Goal: Task Accomplishment & Management: Manage account settings

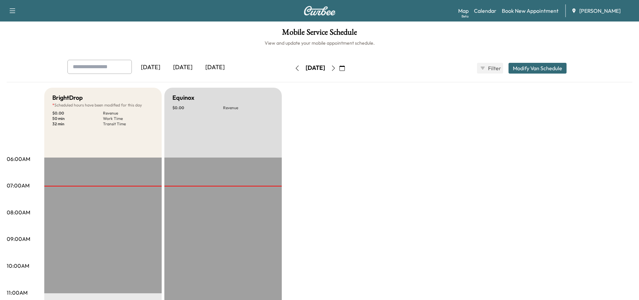
click at [336, 70] on icon "button" at bounding box center [333, 67] width 5 height 5
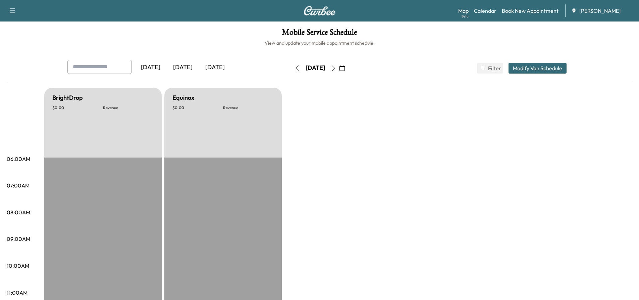
click at [336, 70] on icon "button" at bounding box center [333, 67] width 5 height 5
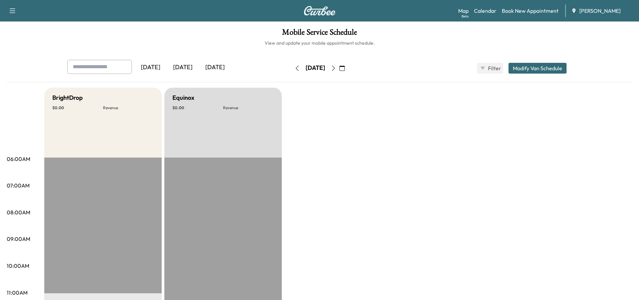
click at [339, 70] on button "button" at bounding box center [333, 68] width 11 height 11
click at [295, 67] on icon "button" at bounding box center [297, 67] width 5 height 5
click at [295, 69] on icon "button" at bounding box center [297, 67] width 5 height 5
click at [339, 70] on button "button" at bounding box center [333, 68] width 11 height 11
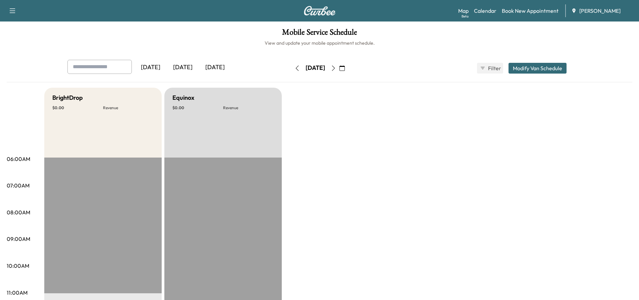
click at [335, 69] on icon "button" at bounding box center [333, 67] width 3 height 5
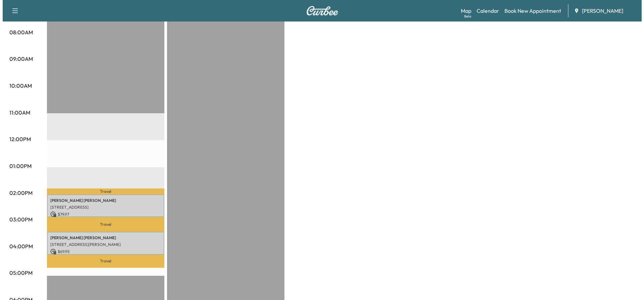
scroll to position [201, 0]
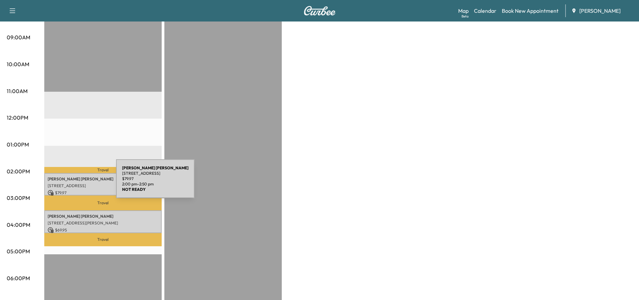
click at [66, 183] on p "[STREET_ADDRESS]" at bounding box center [103, 185] width 111 height 5
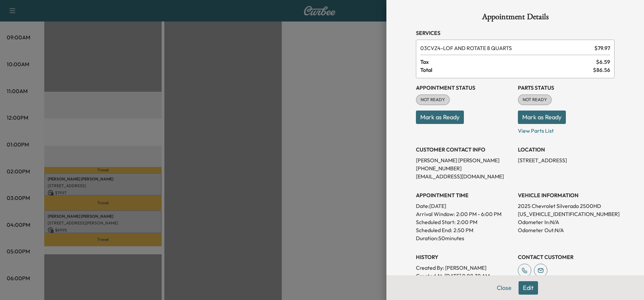
scroll to position [0, 0]
click at [352, 184] on div at bounding box center [322, 150] width 644 height 300
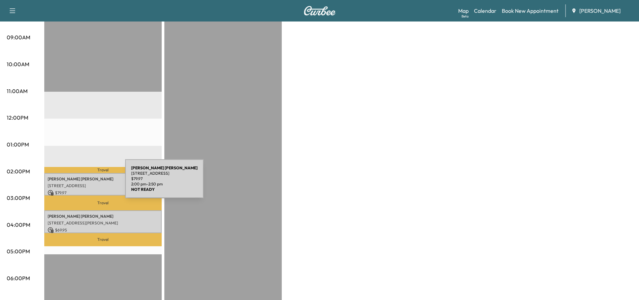
click at [75, 183] on p "[STREET_ADDRESS]" at bounding box center [103, 185] width 111 height 5
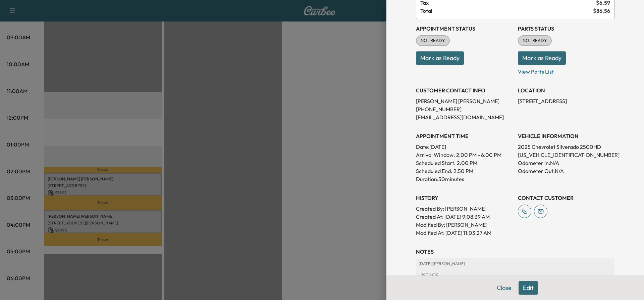
scroll to position [101, 0]
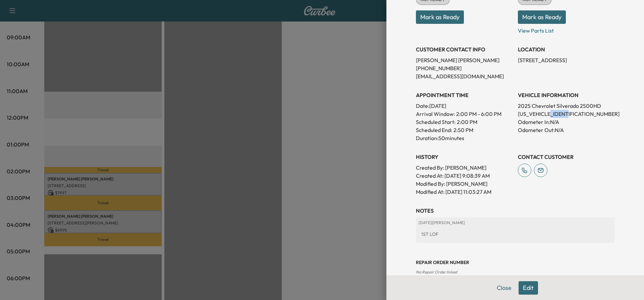
drag, startPoint x: 564, startPoint y: 114, endPoint x: 549, endPoint y: 111, distance: 15.7
click at [549, 111] on p "[US_VEHICLE_IDENTIFICATION_NUMBER]" at bounding box center [566, 114] width 97 height 8
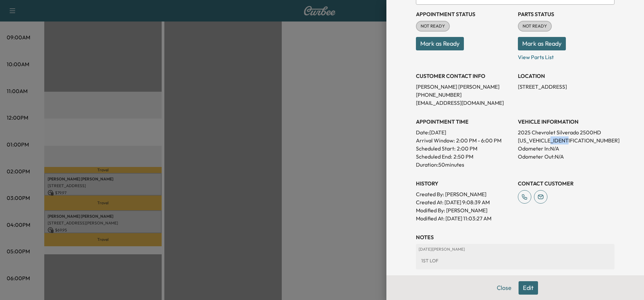
scroll to position [0, 0]
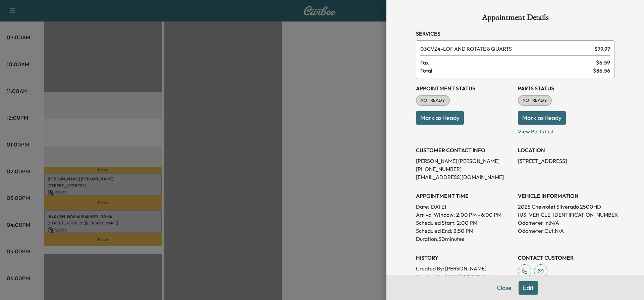
click at [117, 176] on div at bounding box center [322, 150] width 644 height 300
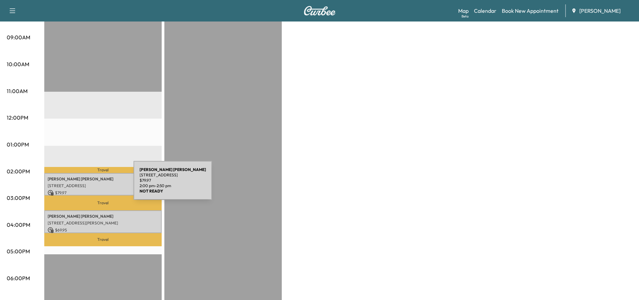
click at [83, 184] on p "[STREET_ADDRESS]" at bounding box center [103, 185] width 111 height 5
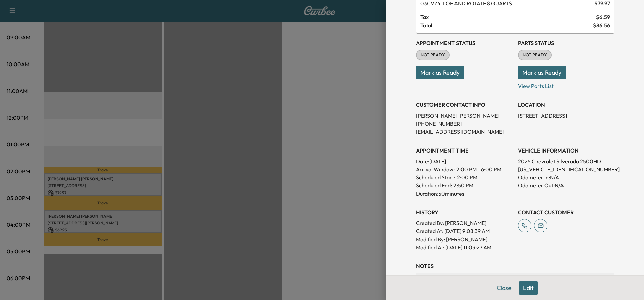
scroll to position [114, 0]
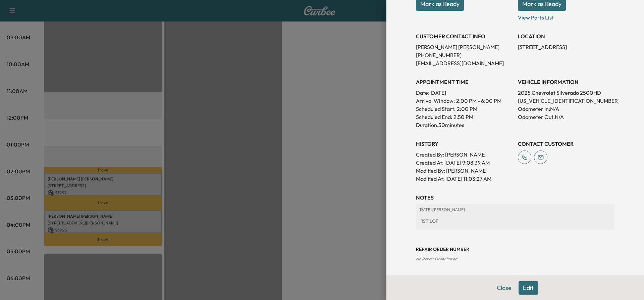
click at [522, 289] on button "Edit" at bounding box center [528, 287] width 19 height 13
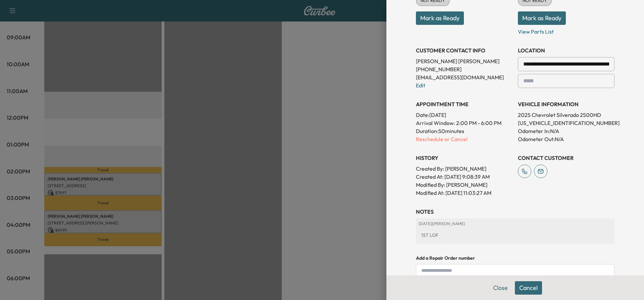
scroll to position [128, 0]
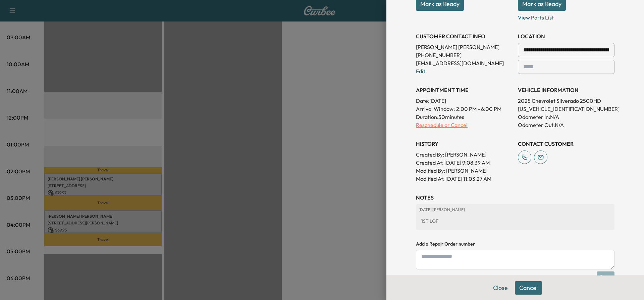
click at [454, 126] on p "Reschedule or Cancel" at bounding box center [464, 125] width 97 height 8
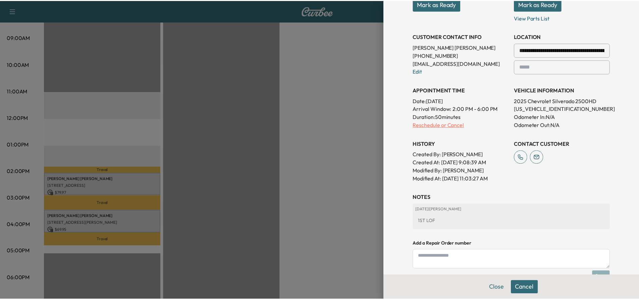
scroll to position [0, 0]
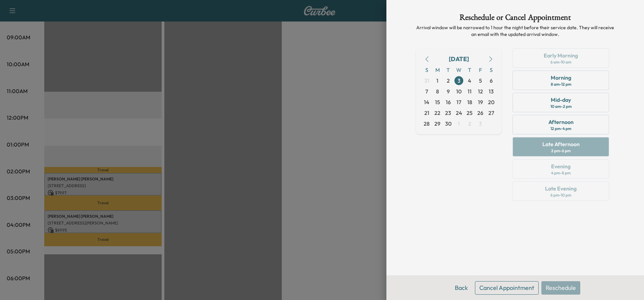
click at [500, 286] on button "Cancel Appointment" at bounding box center [507, 287] width 64 height 13
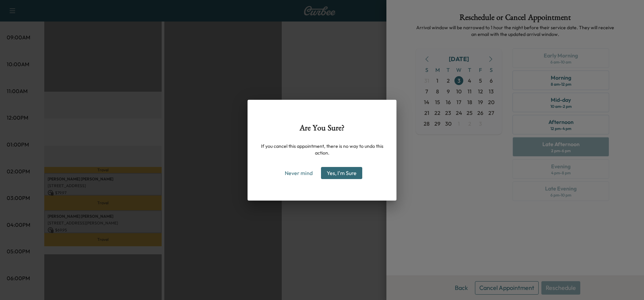
click at [330, 173] on button "Yes, I'm Sure" at bounding box center [341, 173] width 41 height 12
